Goal: Check status: Check status

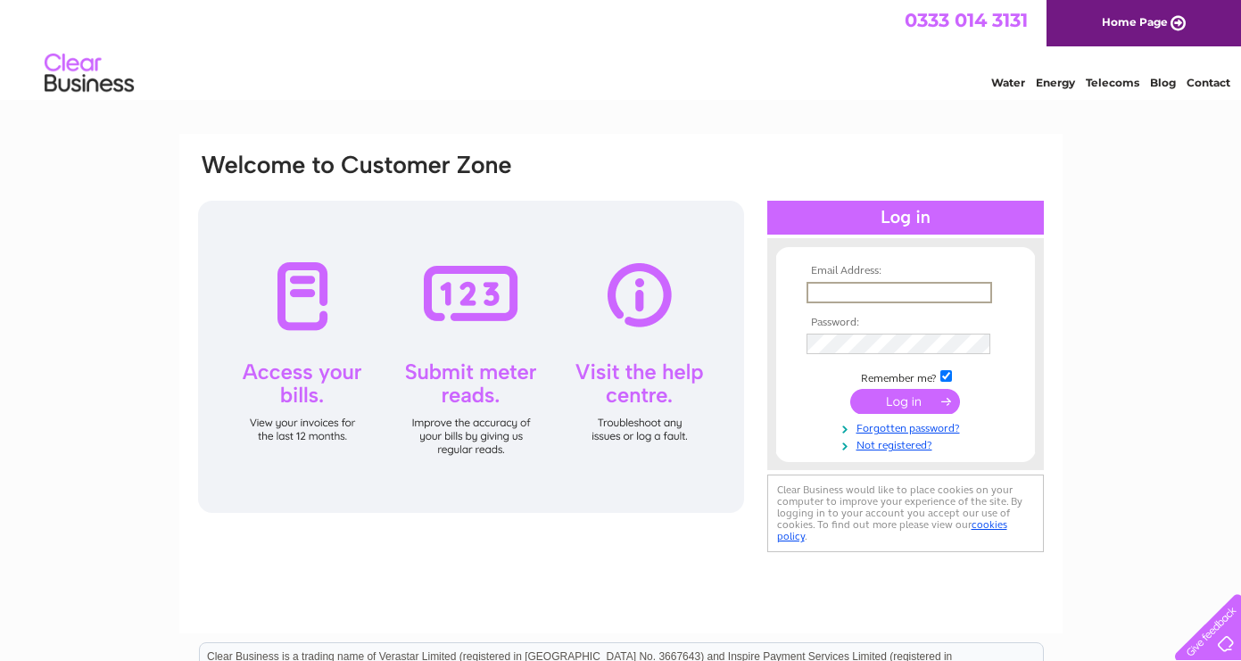
type input "[EMAIL_ADDRESS][DOMAIN_NAME]"
click at [909, 406] on input "submit" at bounding box center [905, 401] width 110 height 25
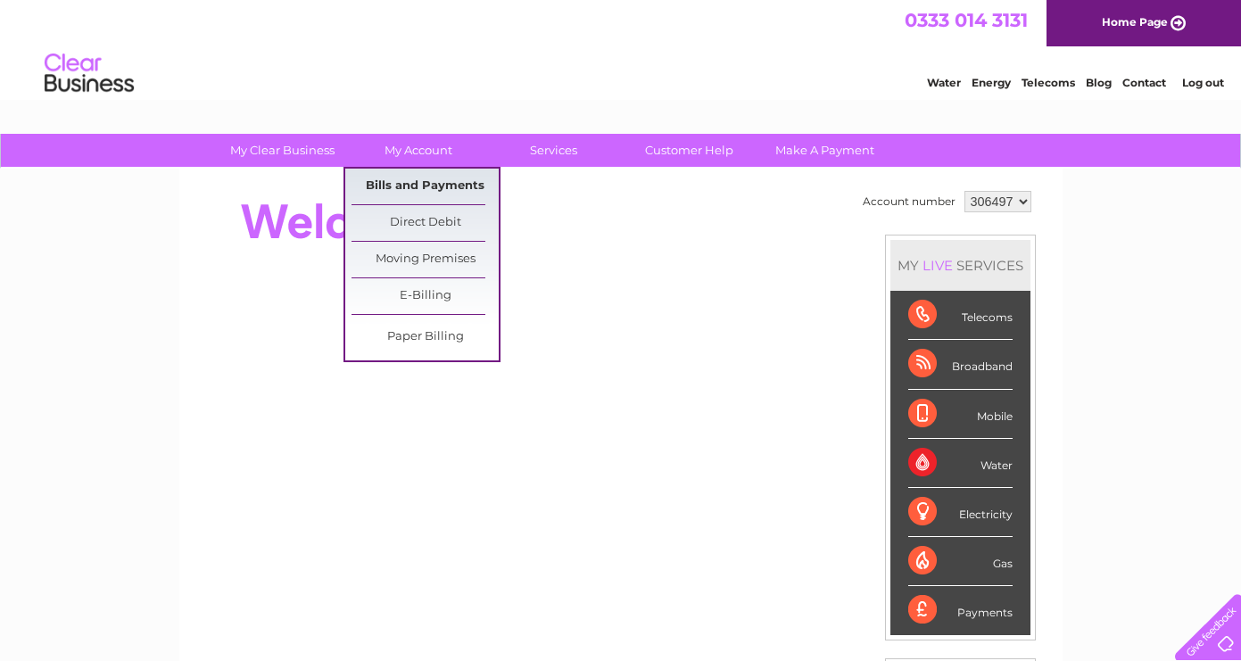
click at [405, 177] on link "Bills and Payments" at bounding box center [424, 187] width 147 height 36
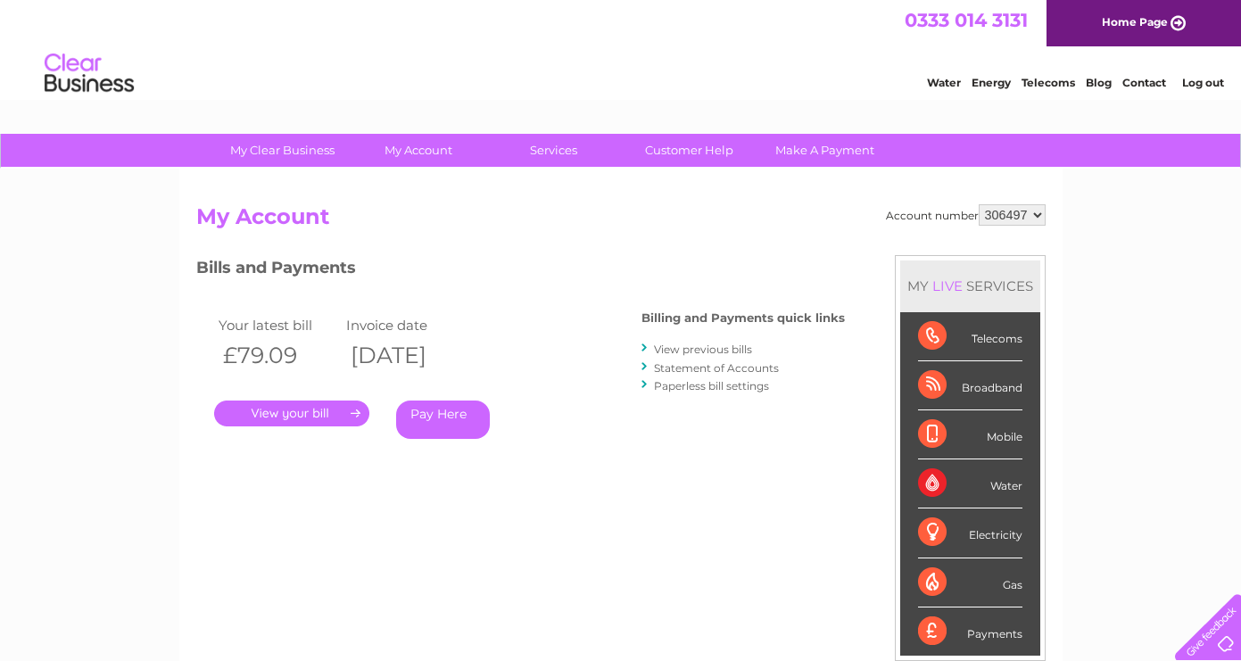
click at [294, 407] on link "." at bounding box center [291, 413] width 155 height 26
